Goal: Information Seeking & Learning: Check status

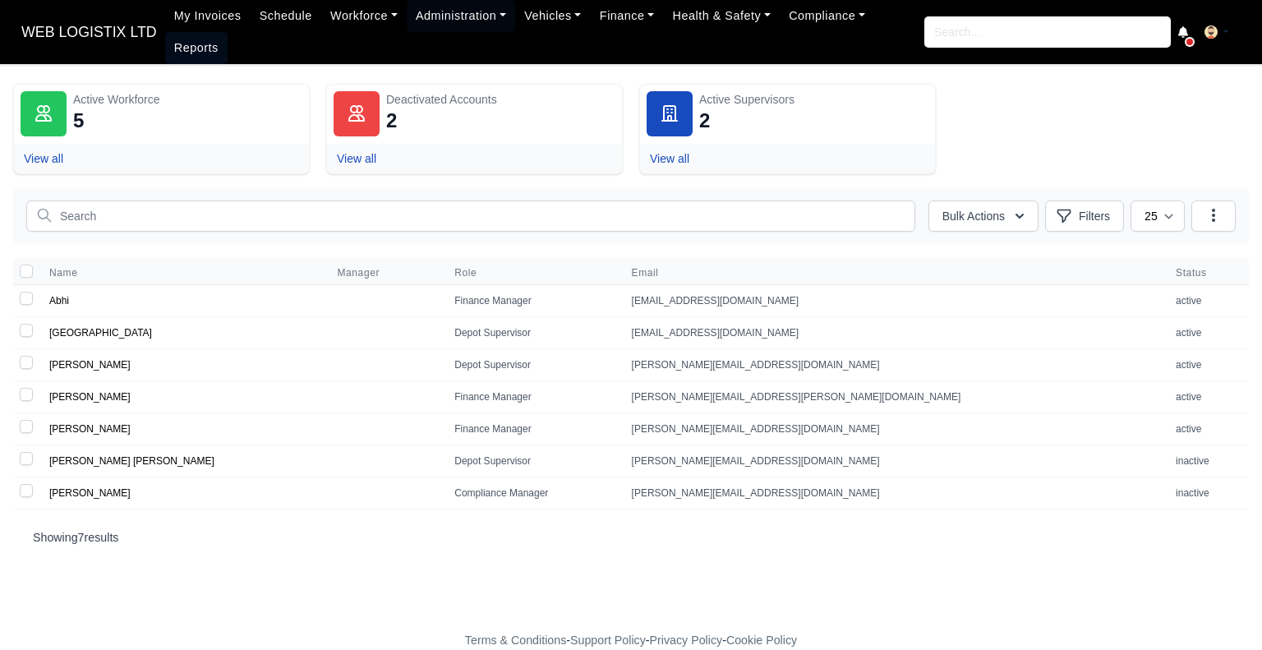
click at [228, 32] on link "Reports" at bounding box center [196, 48] width 62 height 32
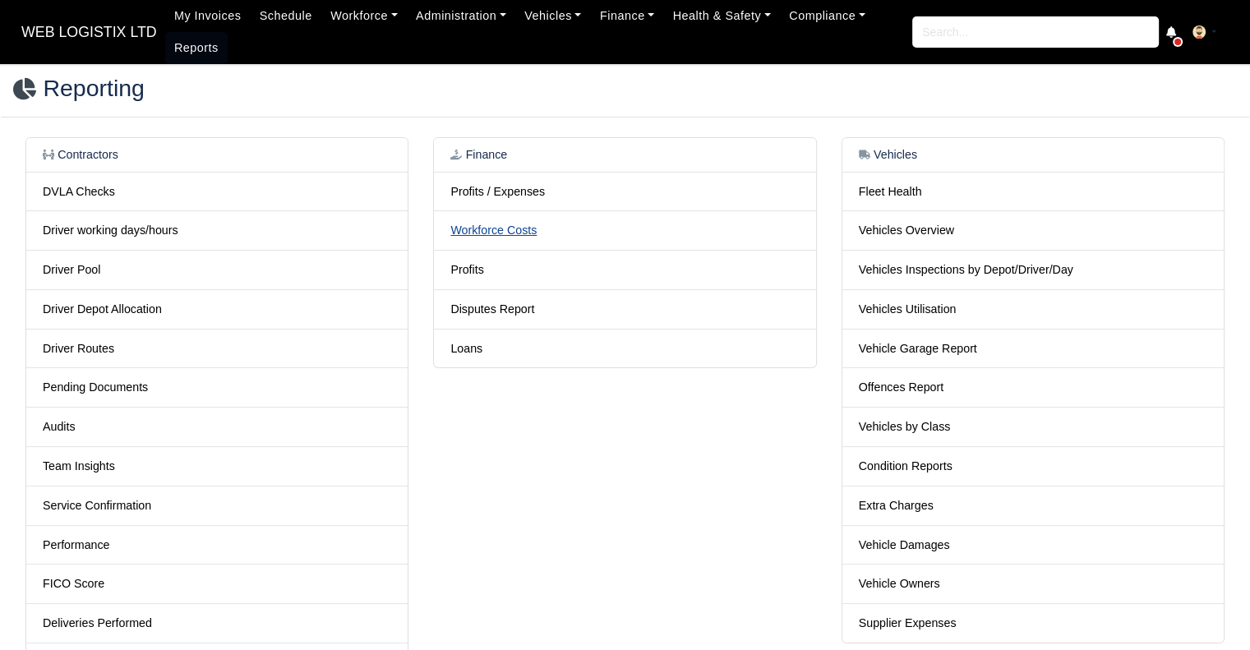
click at [497, 231] on link "Workforce Costs" at bounding box center [493, 230] width 86 height 13
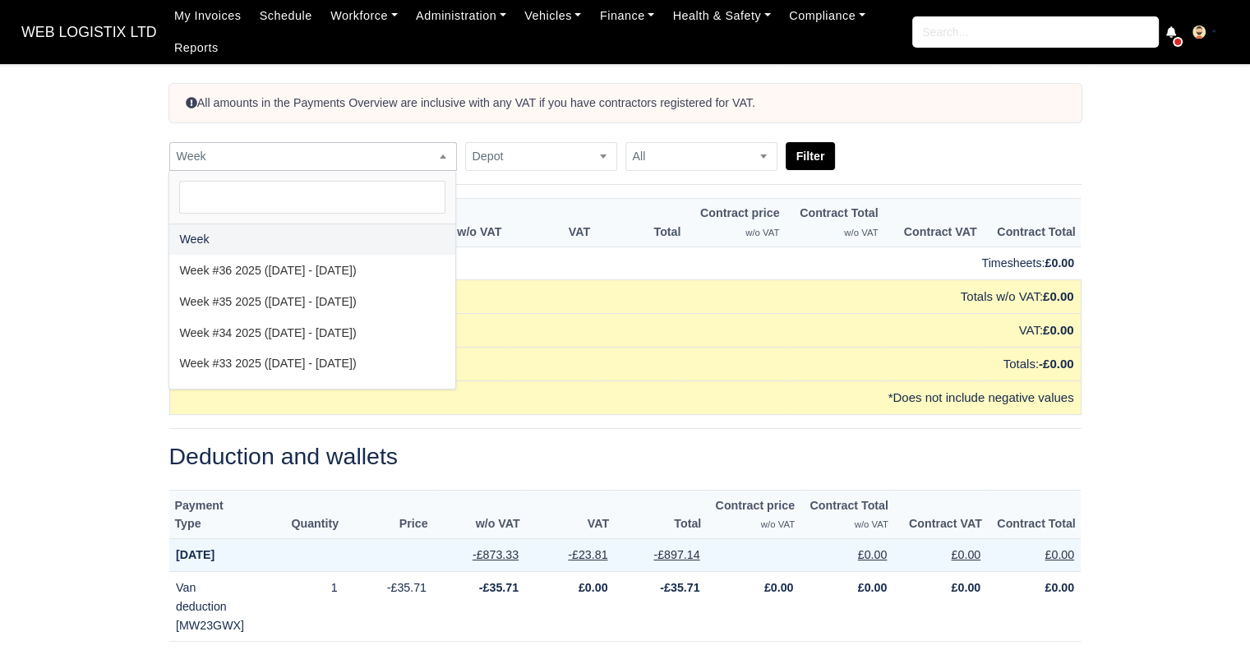
click at [389, 159] on span "Week" at bounding box center [313, 156] width 286 height 21
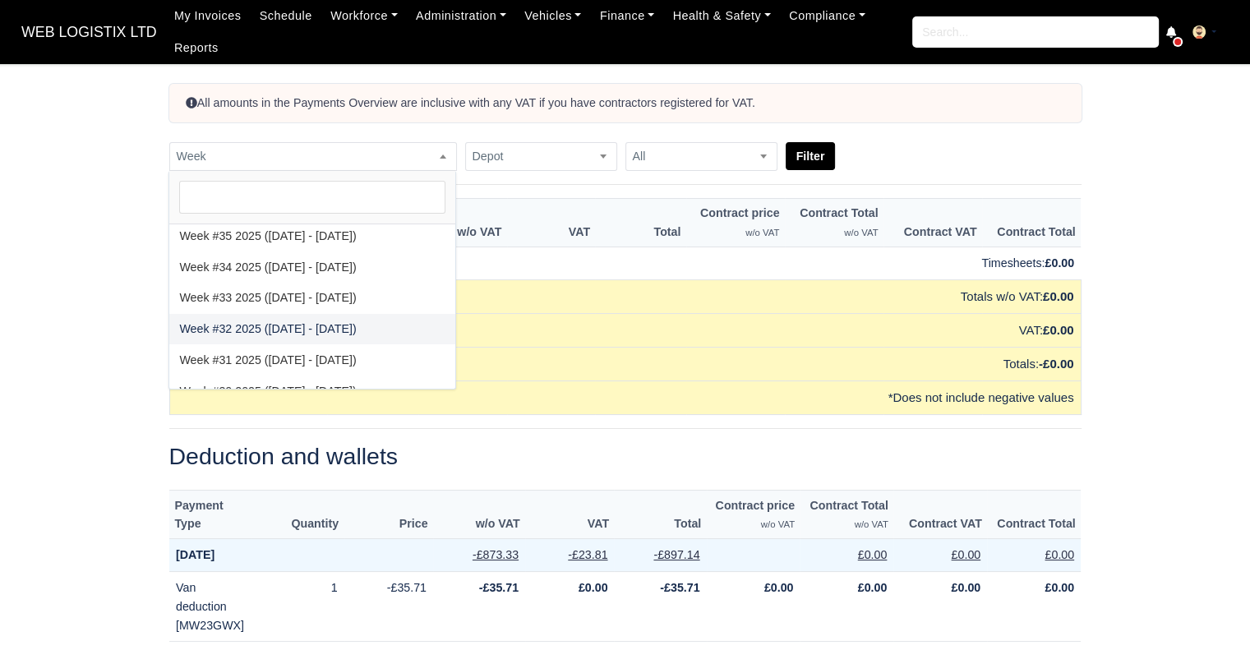
select select "[DATE]|[DATE]"
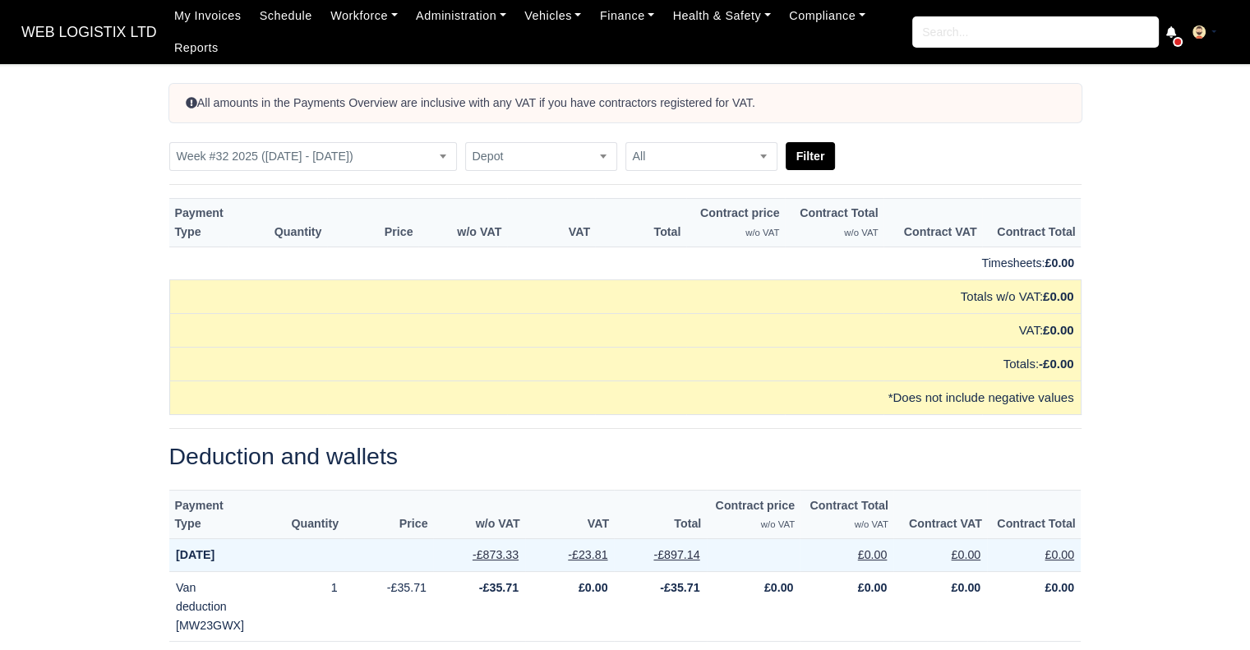
click at [833, 147] on form "Week Week #36 2025 ([DATE] - [DATE]) Week #35 2025 ([DATE] - [DATE]) Week #34 2…" at bounding box center [625, 156] width 912 height 29
click at [819, 150] on button "Filter" at bounding box center [811, 156] width 50 height 28
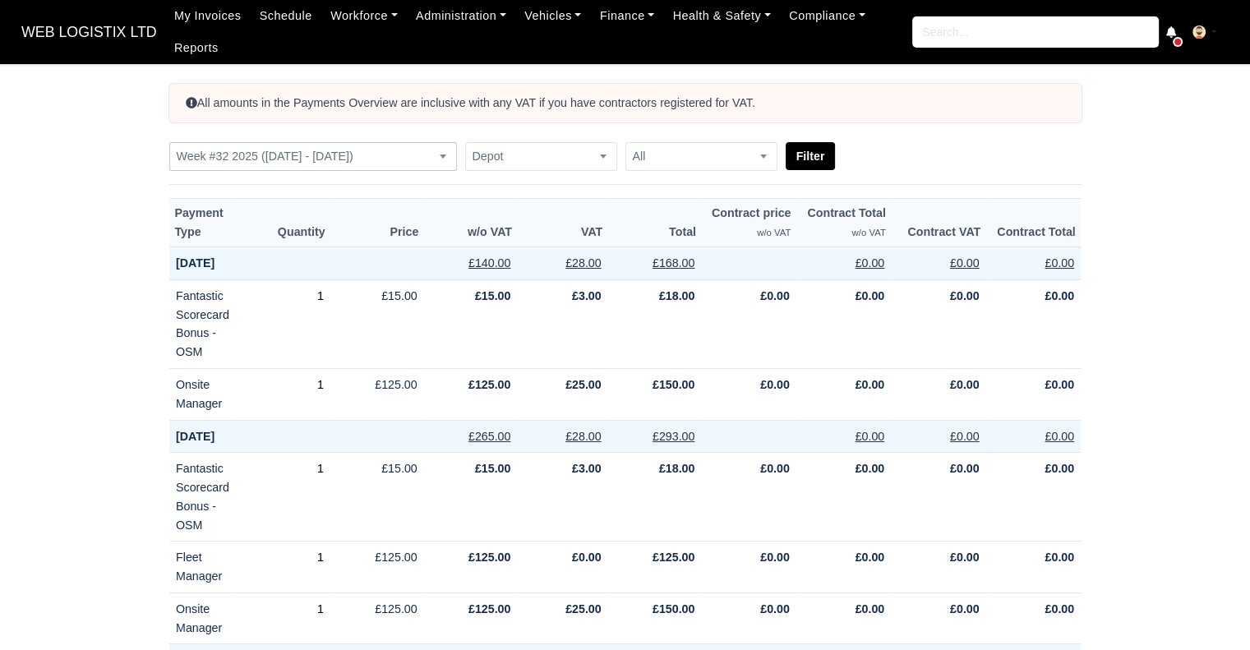
click at [291, 153] on span "Week #32 2025 ([DATE] - [DATE])" at bounding box center [313, 156] width 286 height 21
click at [168, 55] on link "Reports" at bounding box center [196, 48] width 62 height 32
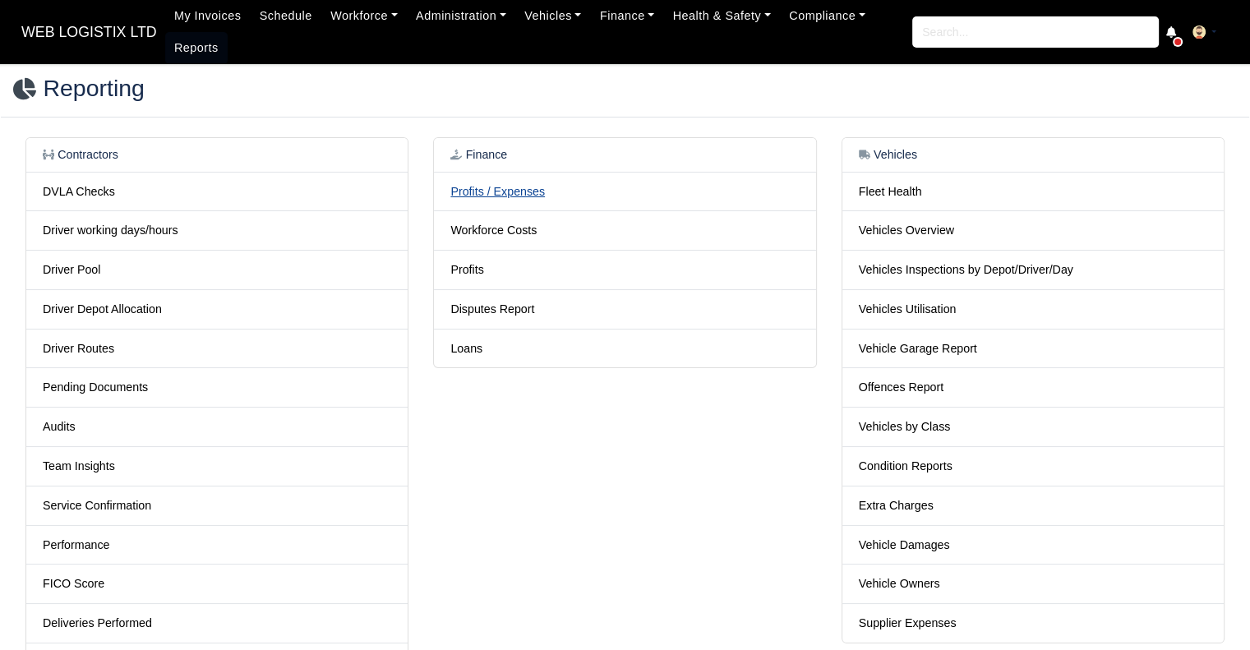
click at [491, 185] on link "Profits / Expenses" at bounding box center [497, 191] width 95 height 13
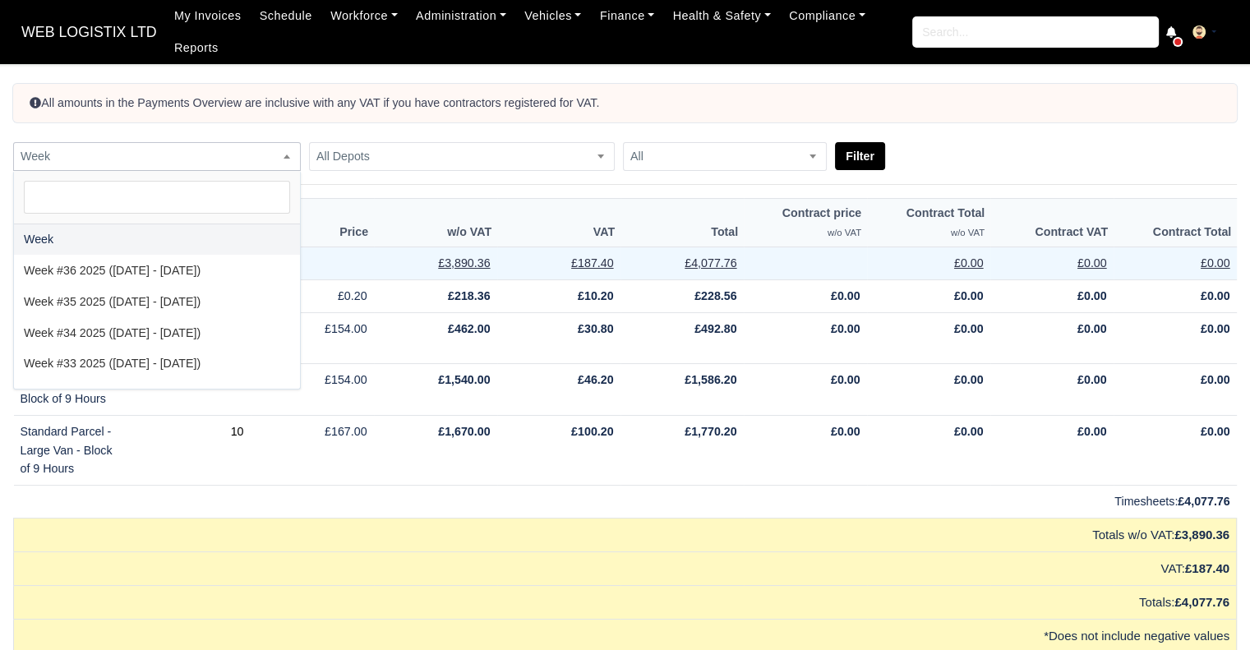
click at [273, 148] on span "Week" at bounding box center [157, 156] width 286 height 21
select select "2025-08-03|2025-08-09"
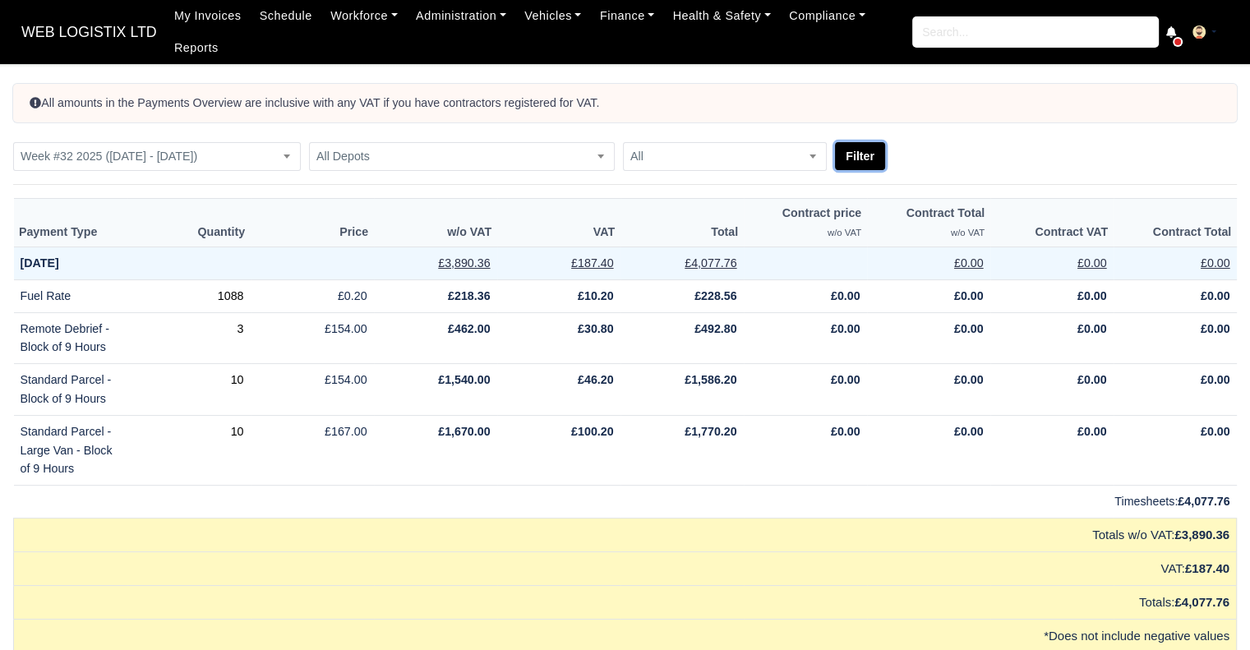
click at [860, 157] on button "Filter" at bounding box center [860, 156] width 50 height 28
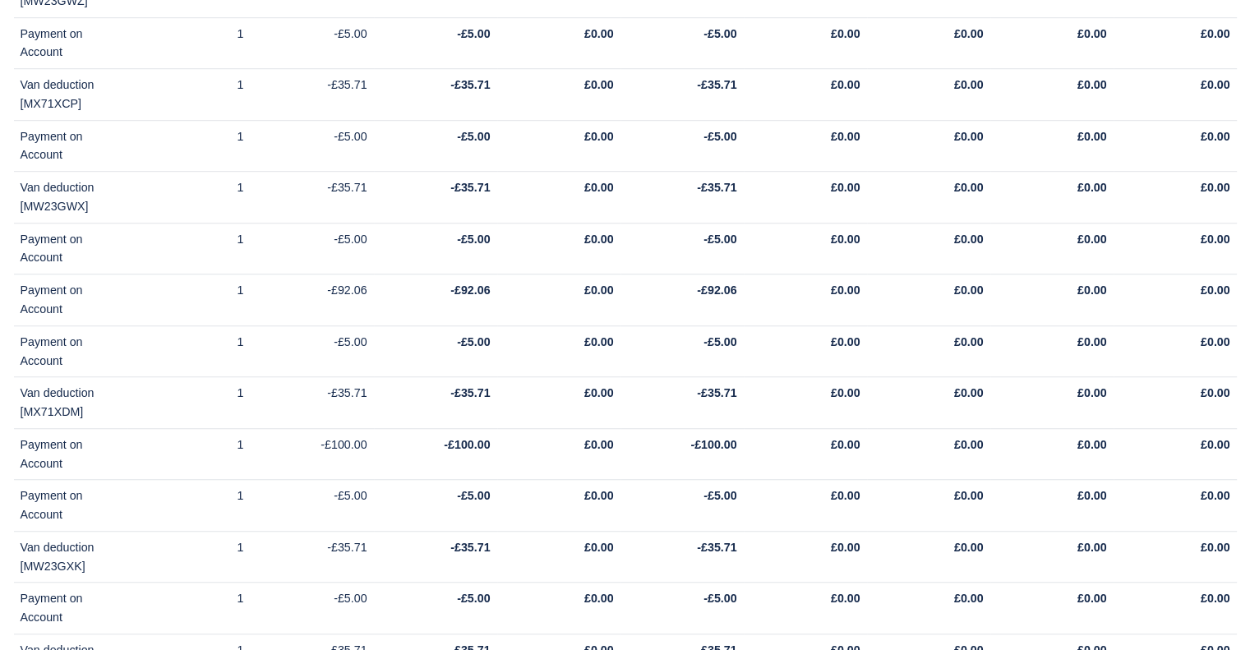
scroll to position [16070, 0]
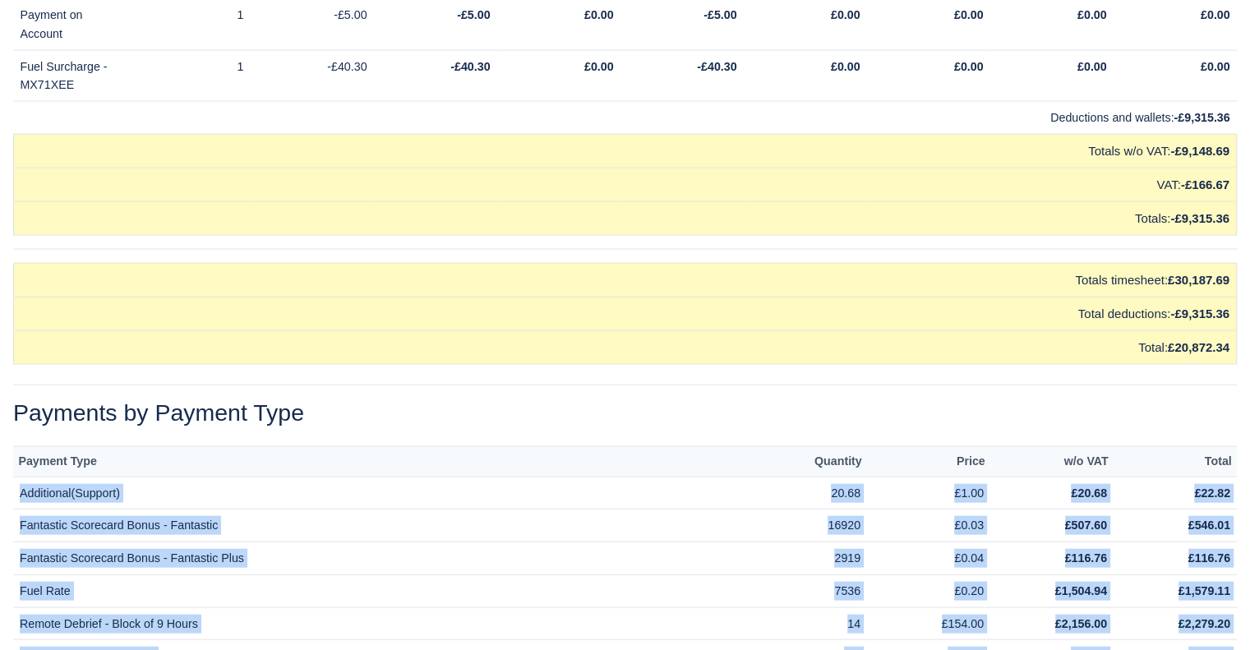
drag, startPoint x: 14, startPoint y: 387, endPoint x: 1111, endPoint y: 615, distance: 1120.6
click at [1111, 615] on tbody "Additional(Support) 20.68 £1.00 £20.68 £22.82 Fantastic Scorecard Bonus - Fanta…" at bounding box center [625, 607] width 1224 height 261
copy tbody "Loremipsum(Dolorsi) 59.56 £7.11 £06.18 £32.49 Ametconse Adipiscin Elits - Doeiu…"
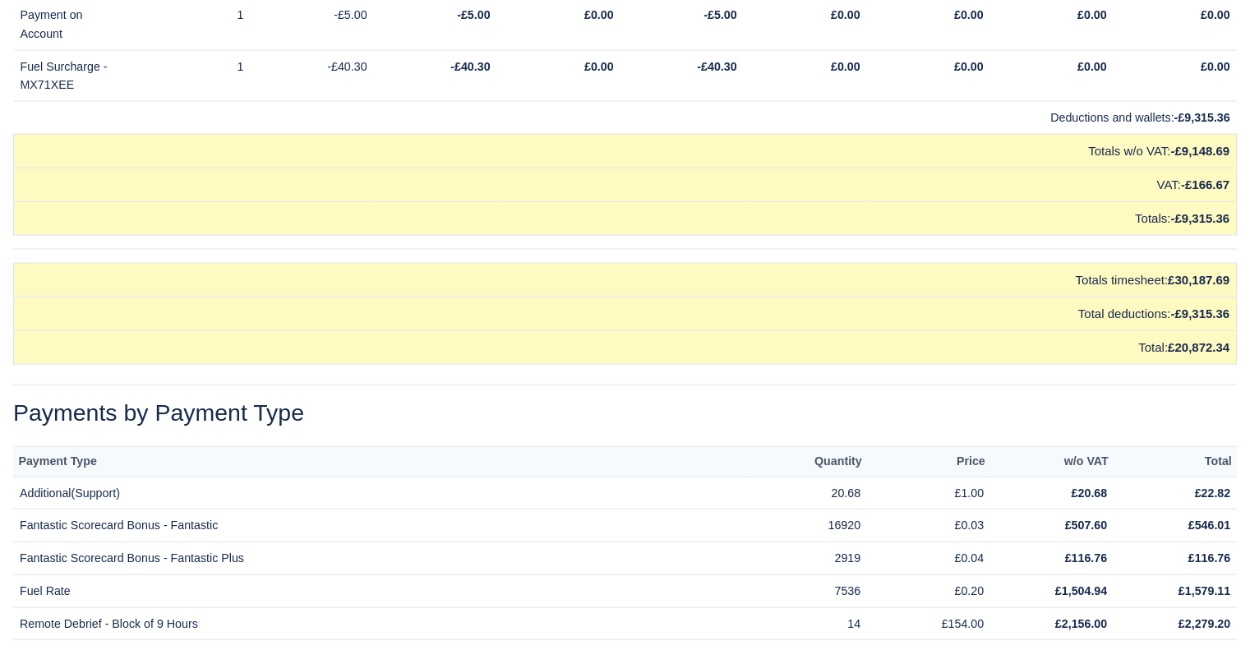
click at [690, 399] on h2 "Payments by Payment Type" at bounding box center [625, 413] width 1224 height 28
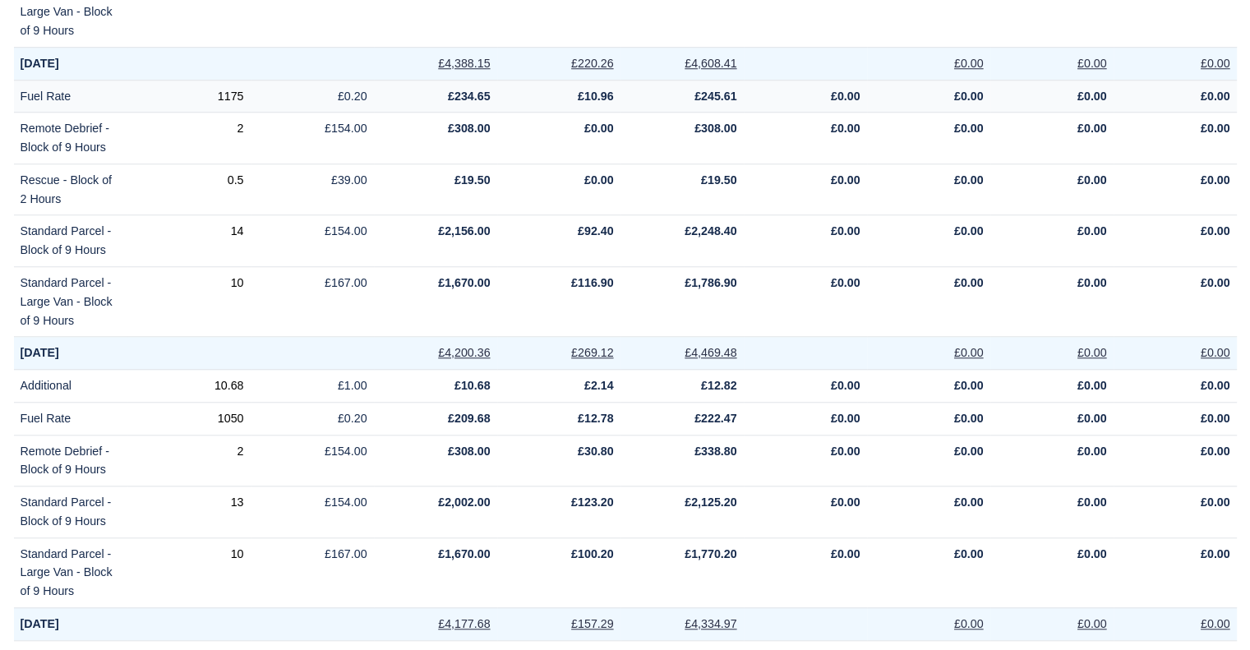
scroll to position [11036, 0]
